Goal: Obtain resource: Download file/media

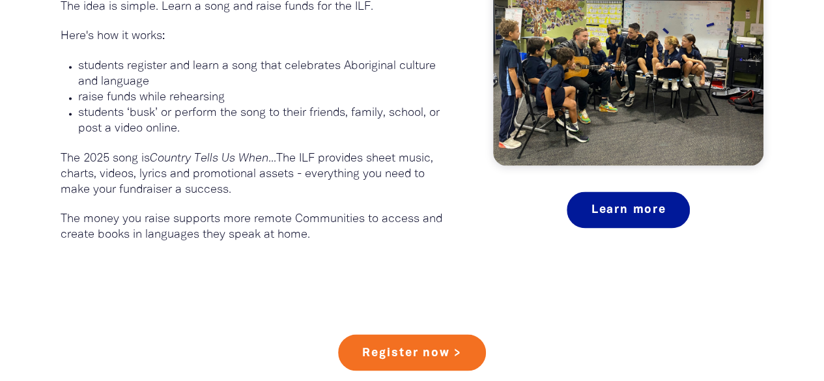
scroll to position [905, 0]
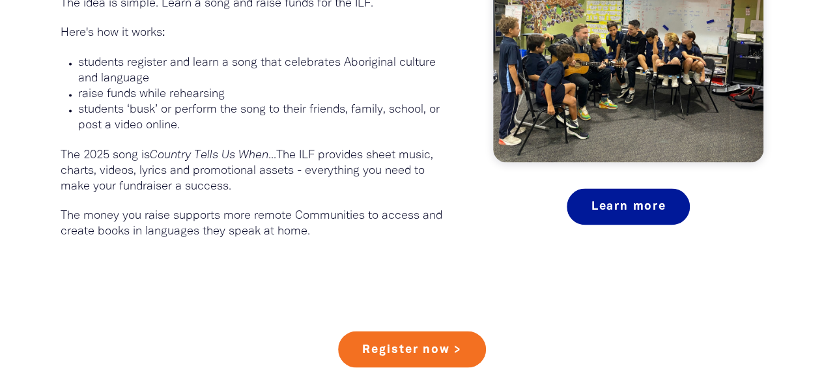
drag, startPoint x: 304, startPoint y: 172, endPoint x: 311, endPoint y: 193, distance: 22.7
click at [311, 193] on p "The 2025 song is Country Tells Us When... The ILF provides sheet music, charts,…" at bounding box center [258, 171] width 394 height 47
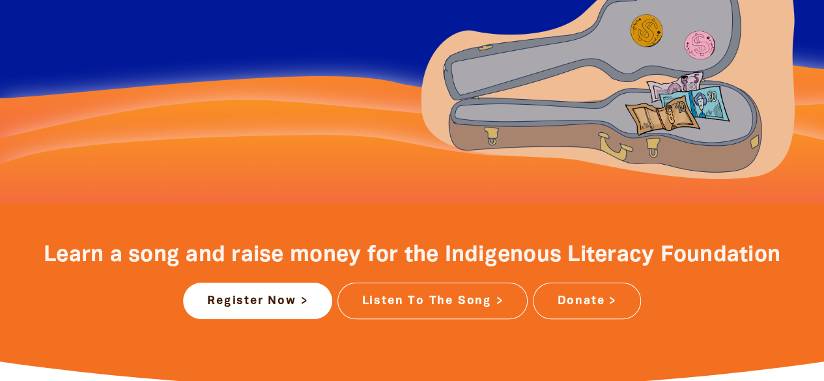
scroll to position [341, 0]
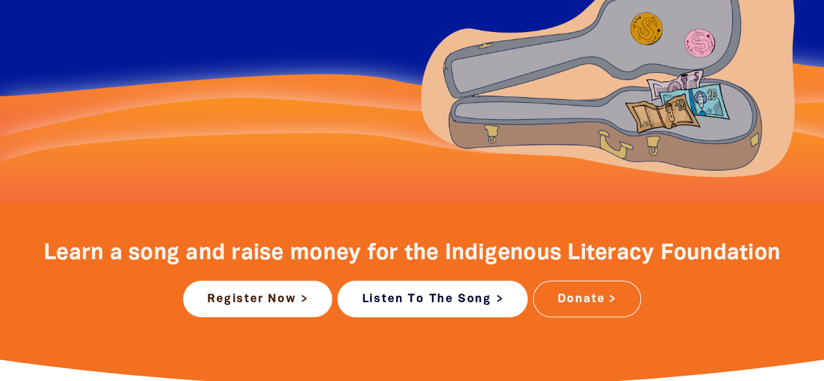
click at [426, 293] on link "Listen To The Song >" at bounding box center [432, 299] width 190 height 36
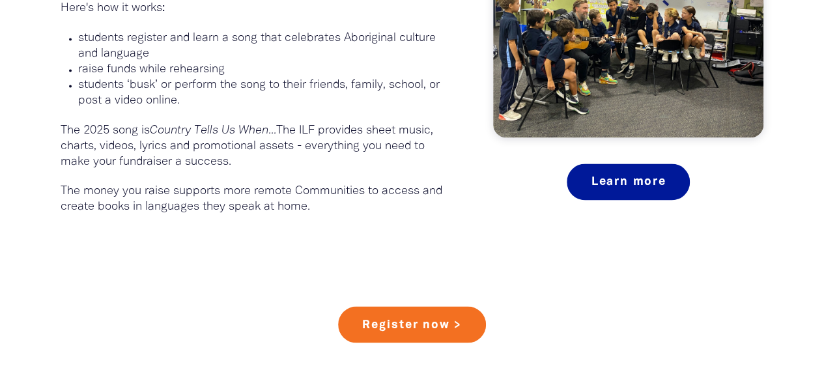
scroll to position [932, 0]
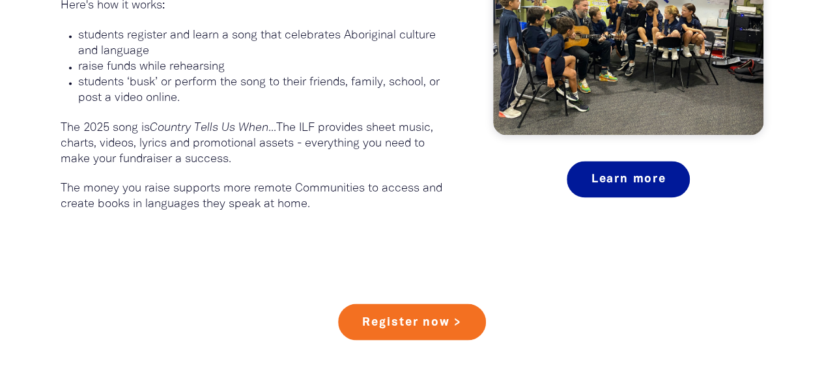
click at [261, 220] on div "What is Busking For Change ?﻿ Busking for Change is fundraiser by the Indigenou…" at bounding box center [412, 28] width 782 height 473
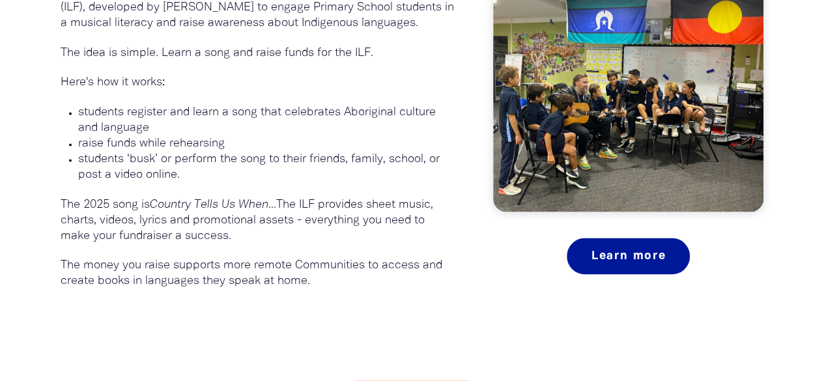
scroll to position [849, 0]
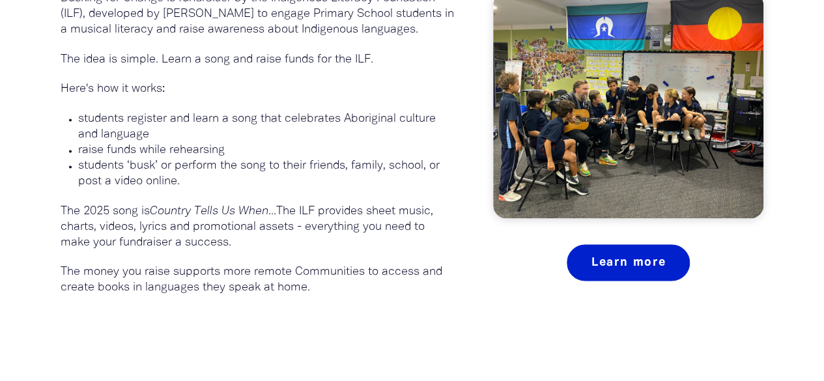
click at [630, 260] on link "Learn more" at bounding box center [628, 262] width 123 height 36
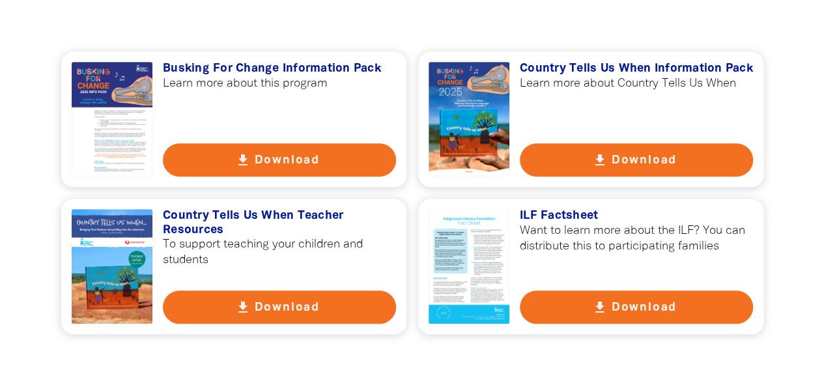
scroll to position [500, 0]
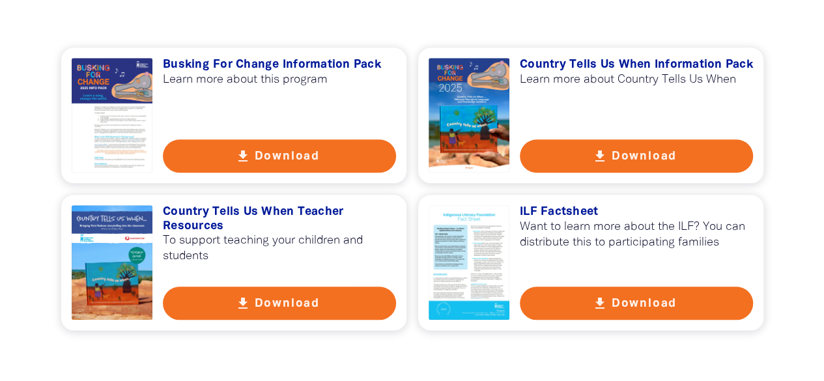
click at [595, 148] on button "get_app Download" at bounding box center [636, 155] width 233 height 33
